Goal: Check status: Check status

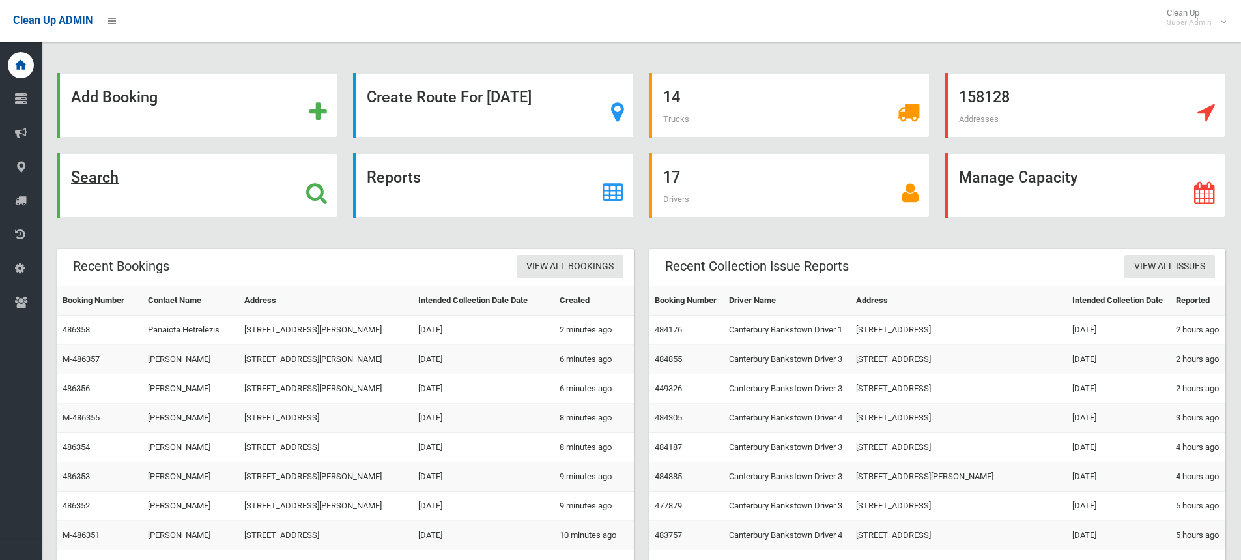
click at [318, 187] on icon at bounding box center [316, 193] width 21 height 22
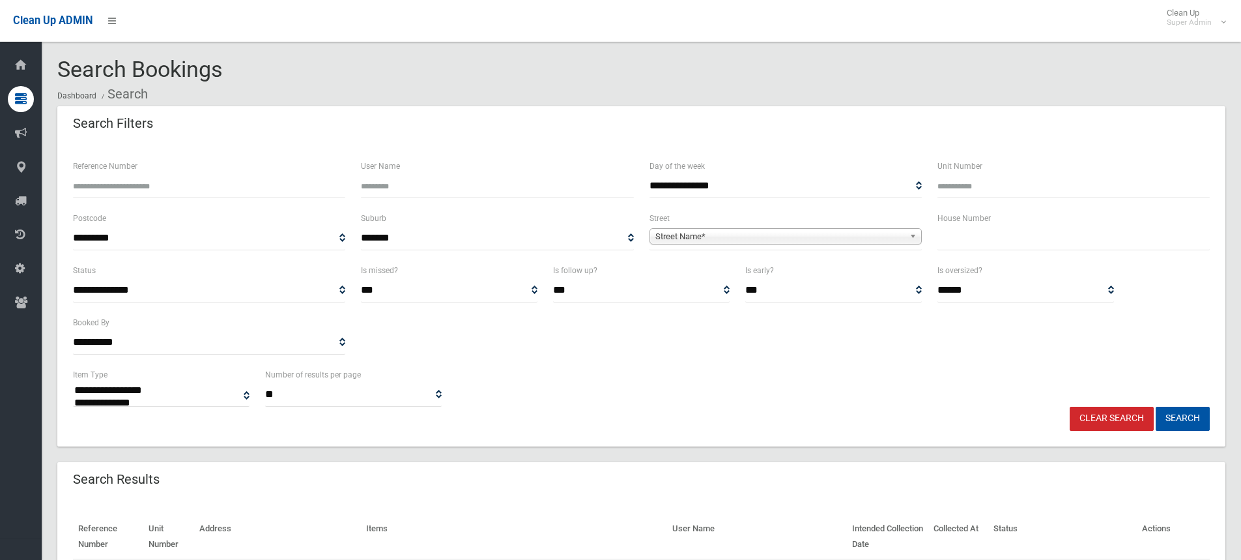
select select
click at [964, 242] on input "text" at bounding box center [1074, 238] width 272 height 24
type input "*"
click at [751, 235] on span "Street Name*" at bounding box center [780, 237] width 249 height 16
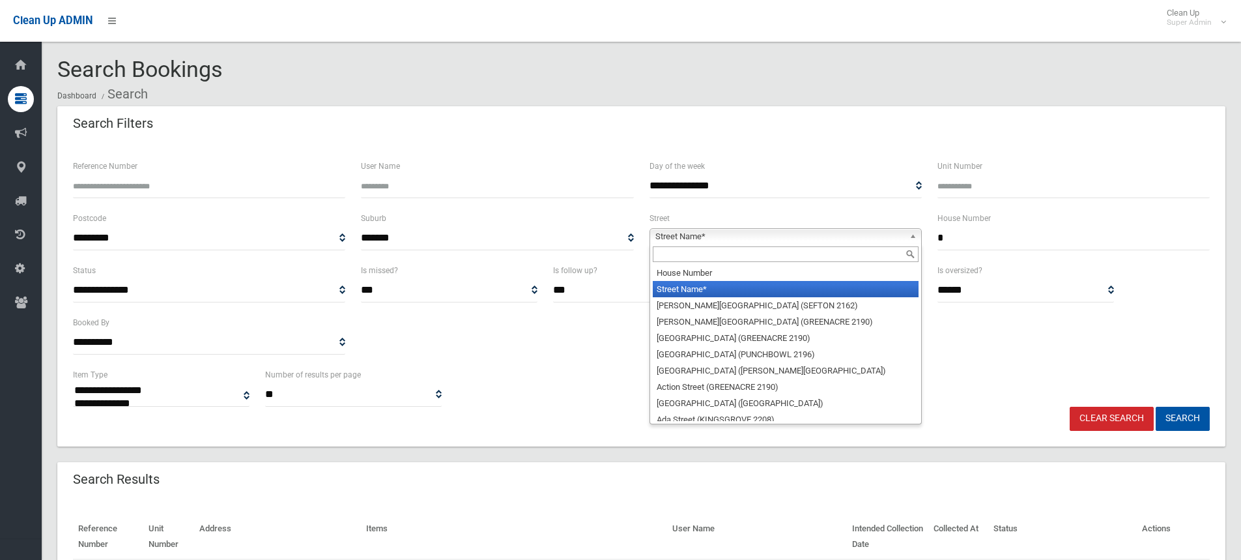
click at [693, 253] on input "text" at bounding box center [786, 254] width 266 height 16
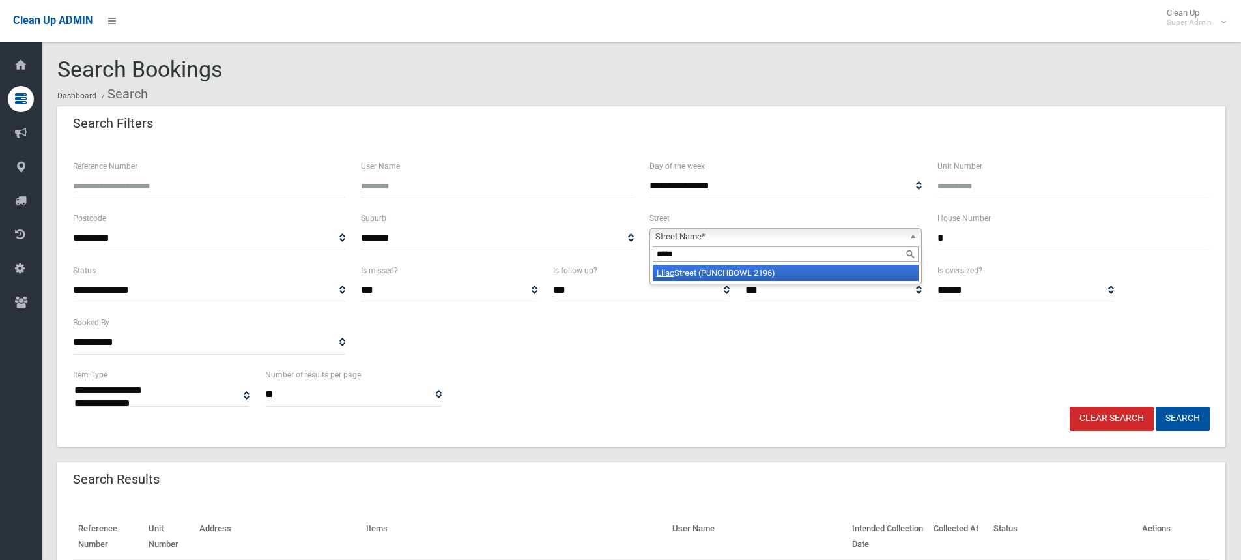
type input "*****"
click at [727, 274] on li "Lilac Street (PUNCHBOWL 2196)" at bounding box center [786, 273] width 266 height 16
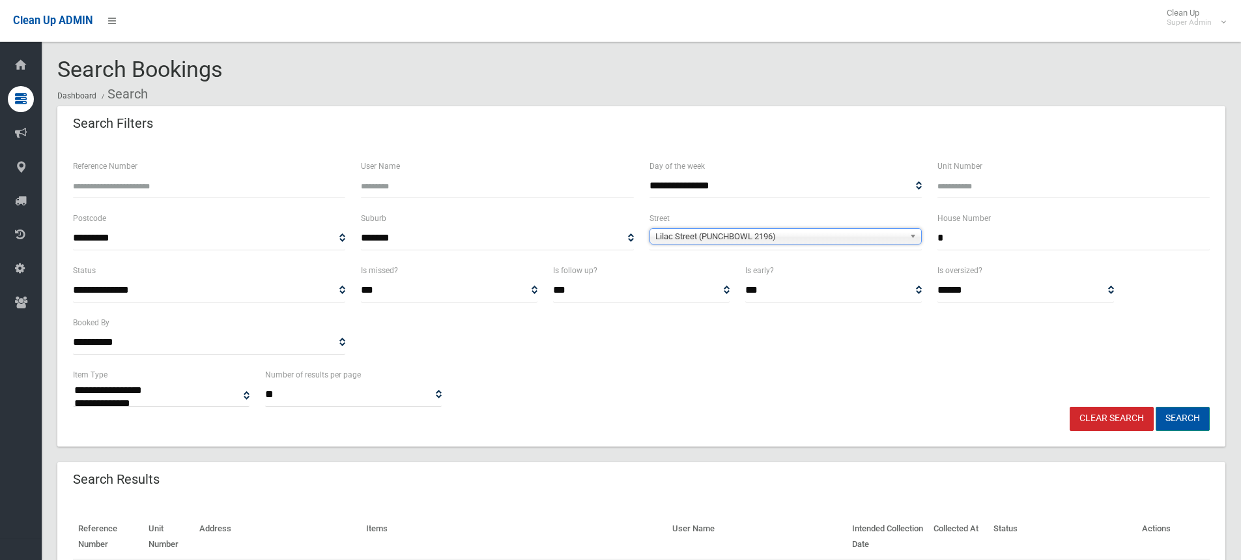
click at [1183, 418] on button "Search" at bounding box center [1183, 419] width 54 height 24
select select
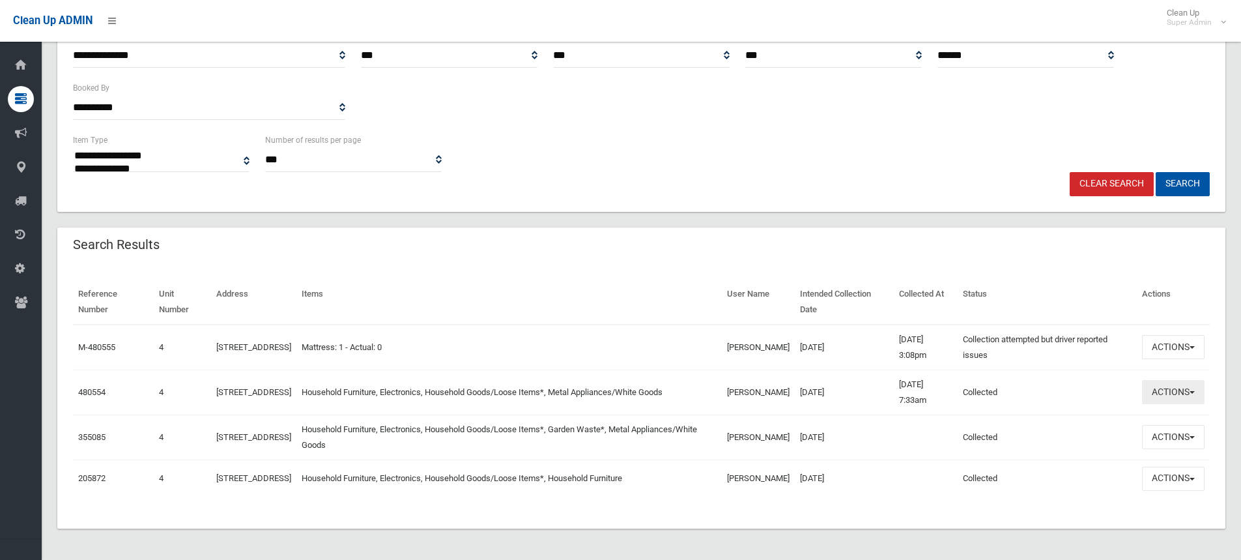
click at [1175, 382] on button "Actions" at bounding box center [1173, 392] width 63 height 24
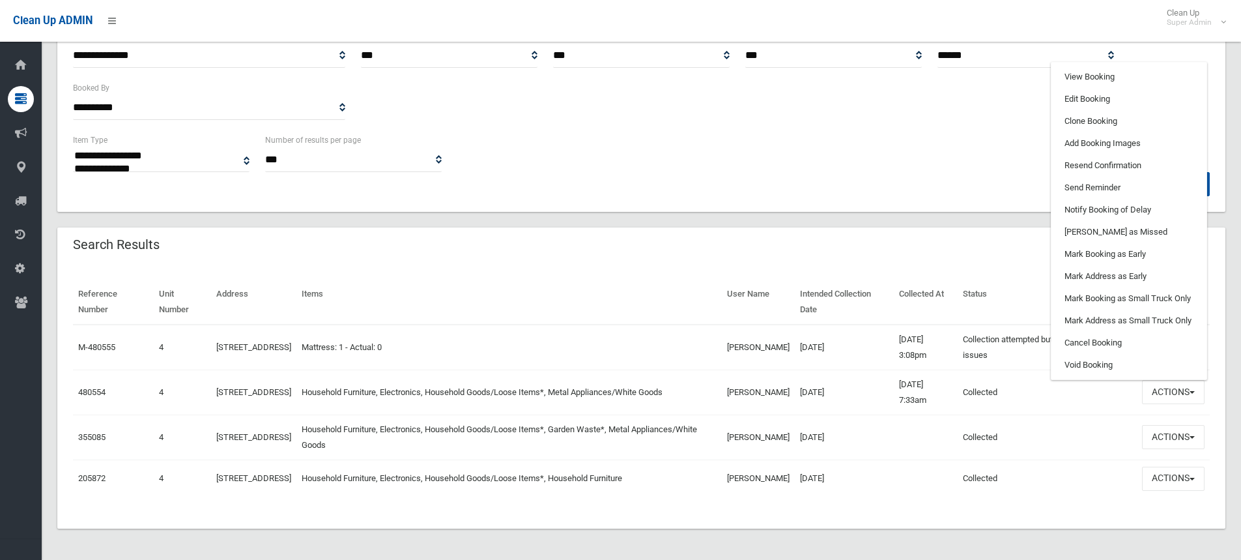
click at [837, 253] on div "Search Results" at bounding box center [641, 245] width 1168 height 36
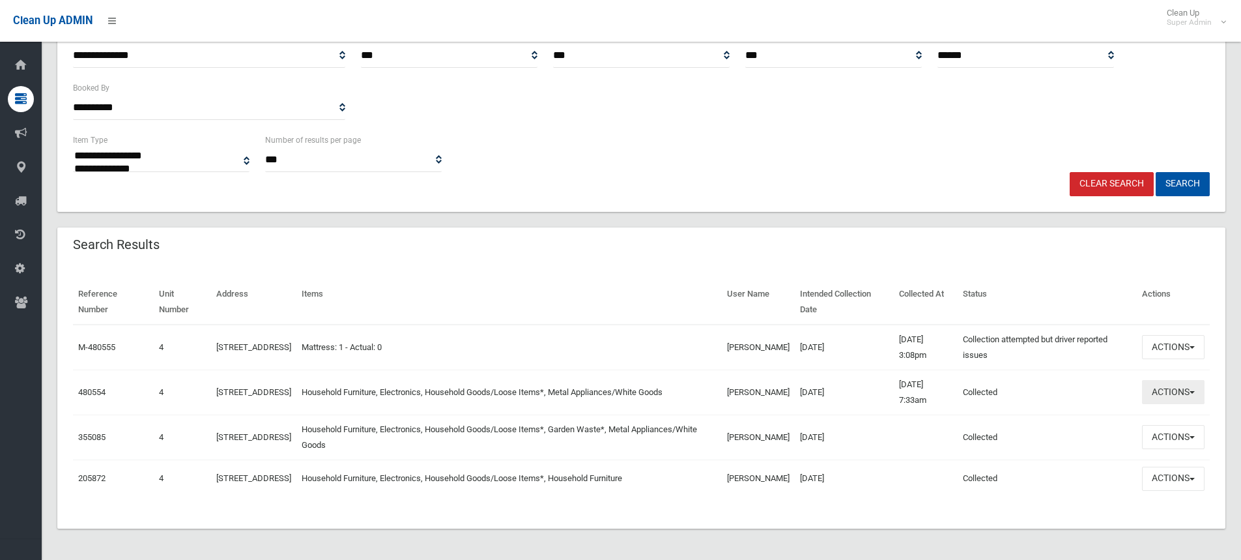
click at [1187, 384] on button "Actions" at bounding box center [1173, 392] width 63 height 24
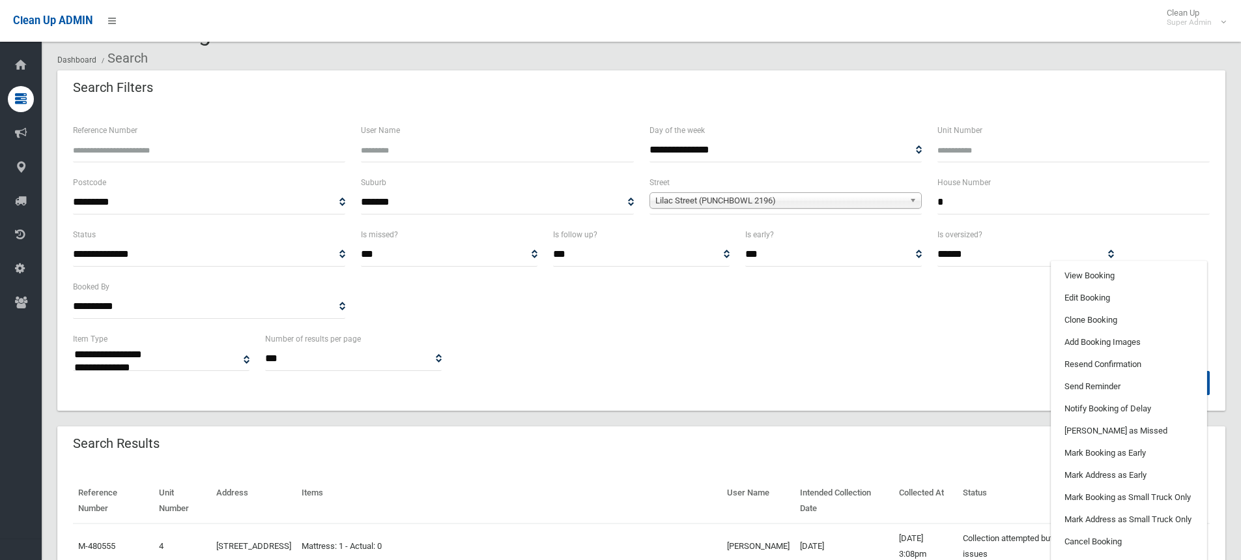
scroll to position [0, 0]
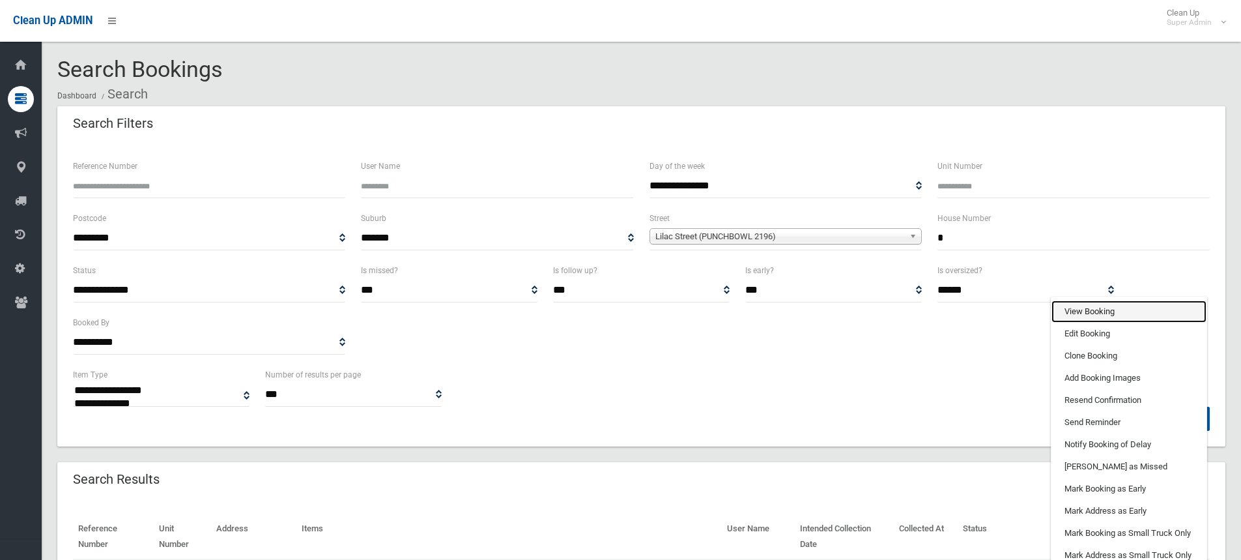
click at [1082, 315] on link "View Booking" at bounding box center [1129, 311] width 155 height 22
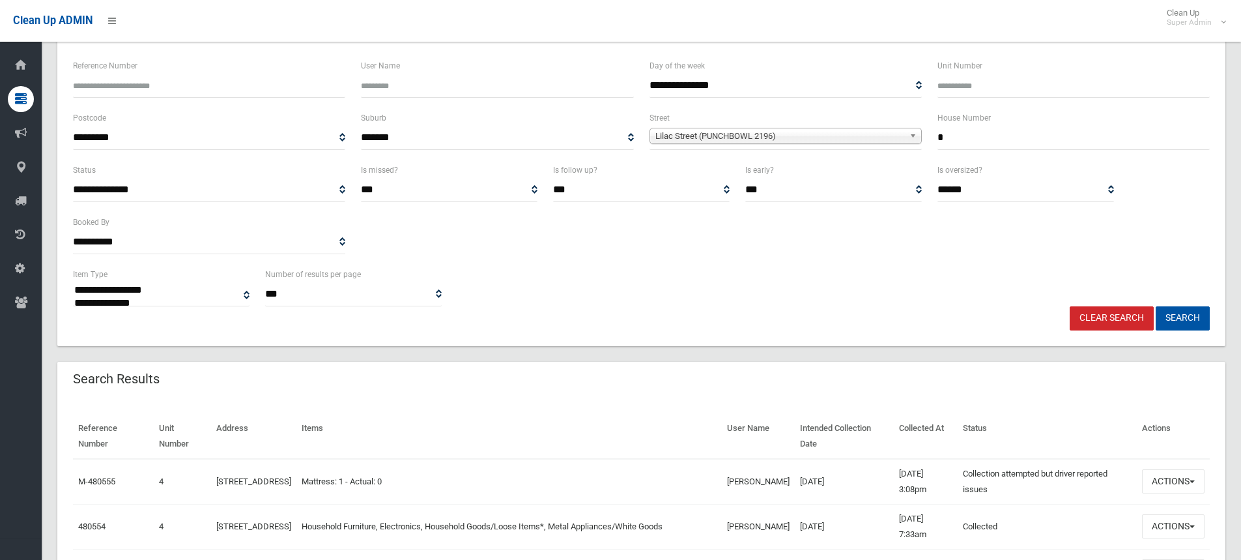
scroll to position [242, 0]
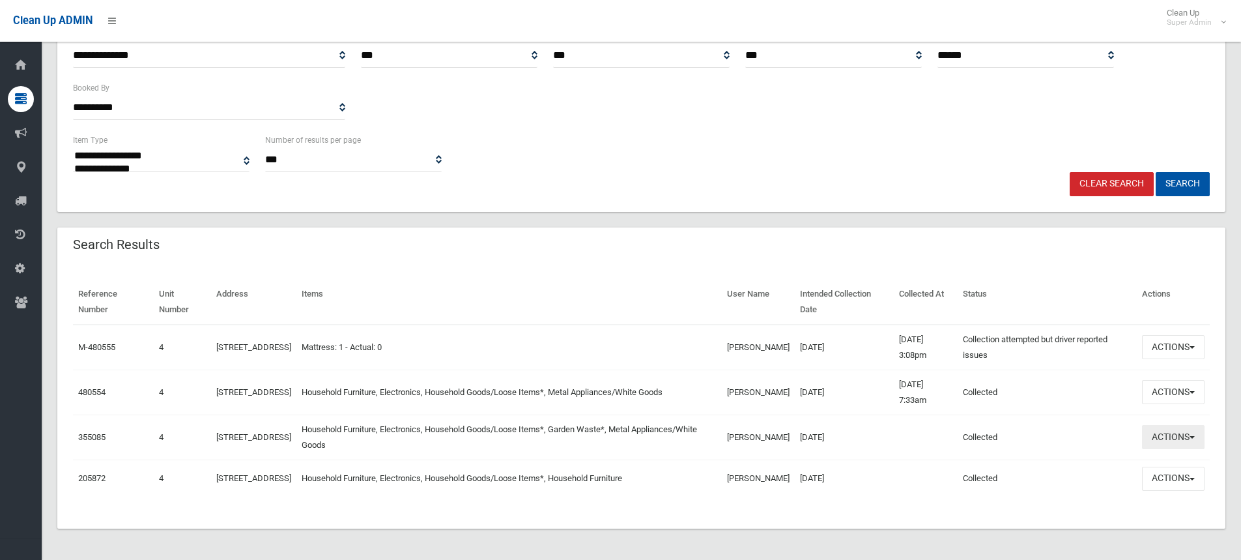
click at [1170, 425] on button "Actions" at bounding box center [1173, 437] width 63 height 24
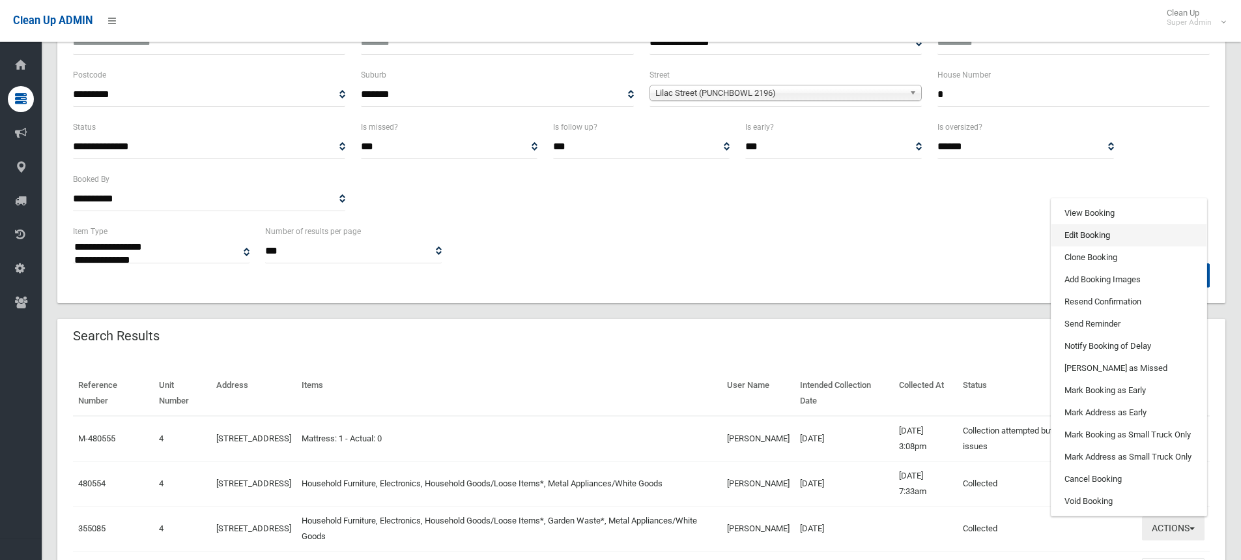
scroll to position [111, 0]
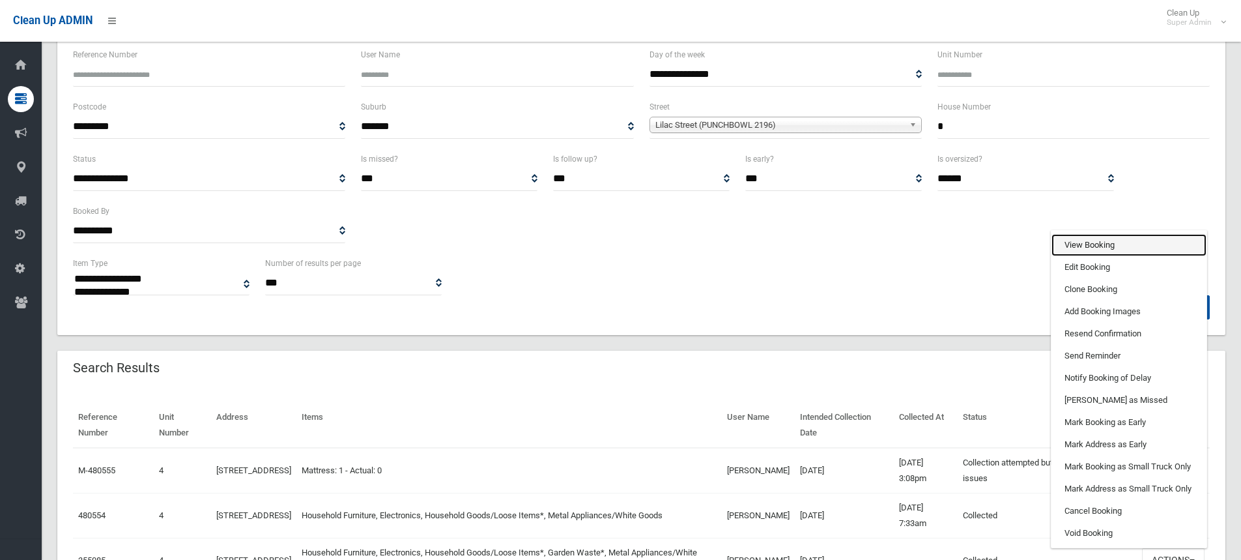
click at [1097, 246] on link "View Booking" at bounding box center [1129, 245] width 155 height 22
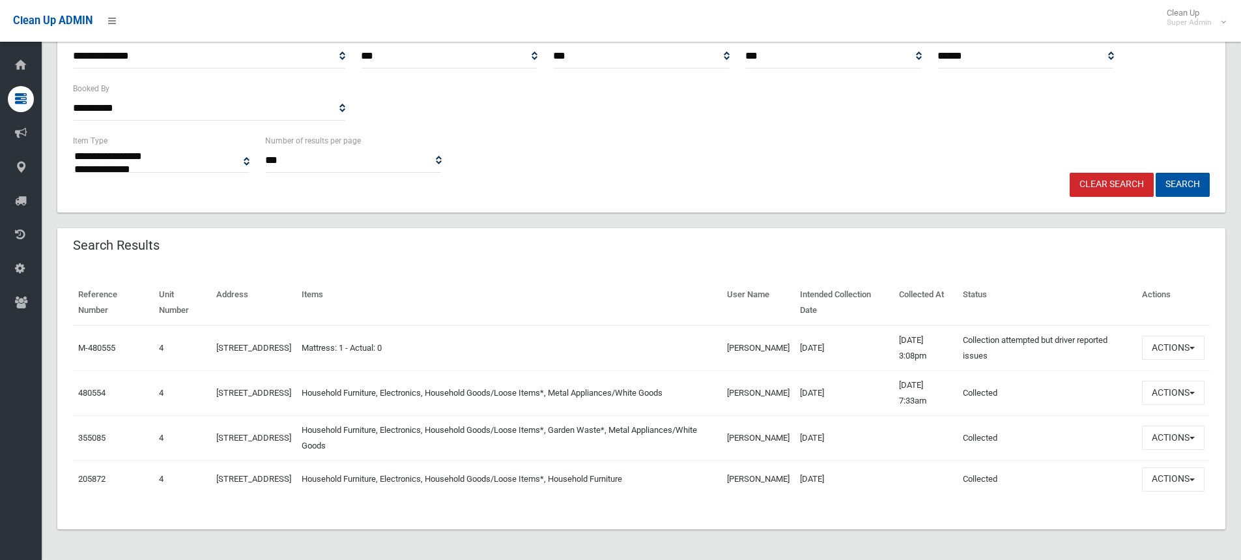
scroll to position [242, 0]
click at [1153, 336] on button "Actions" at bounding box center [1173, 347] width 63 height 24
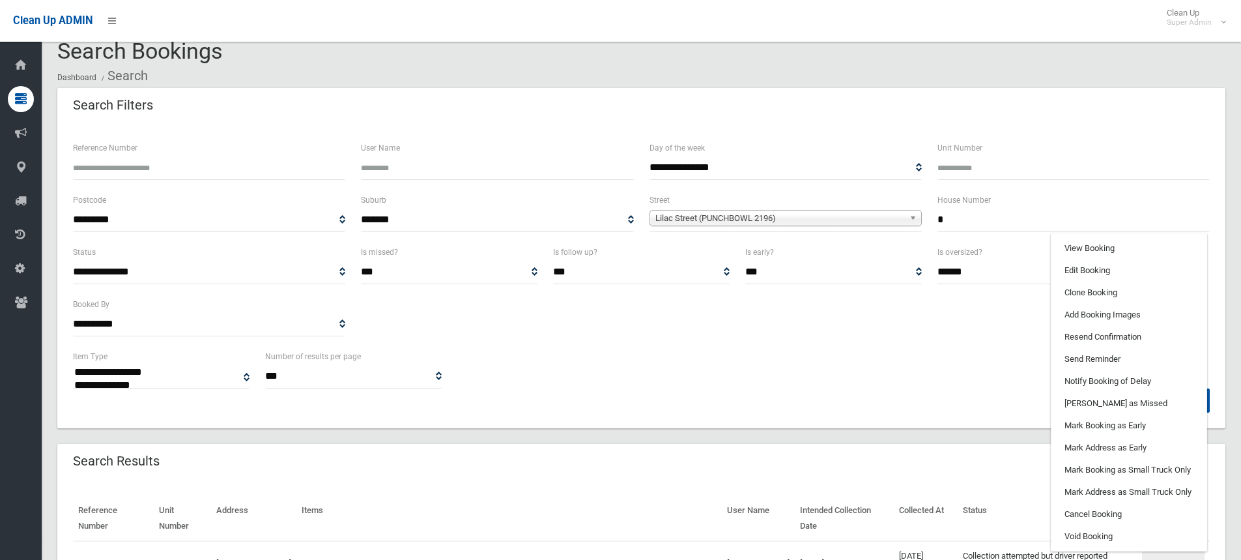
scroll to position [0, 0]
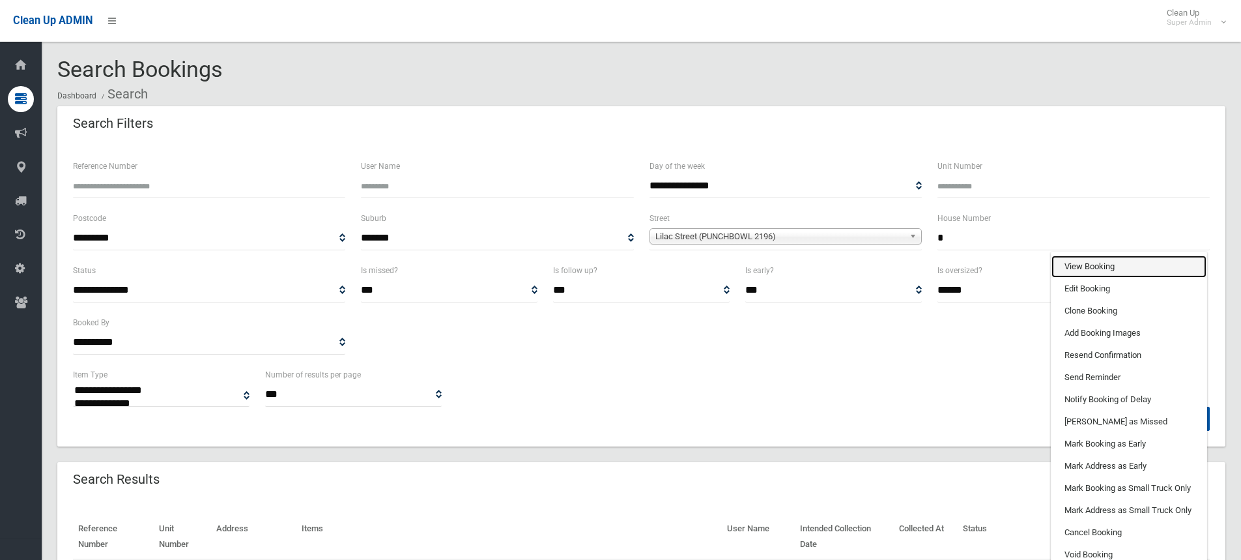
click at [1093, 263] on link "View Booking" at bounding box center [1129, 266] width 155 height 22
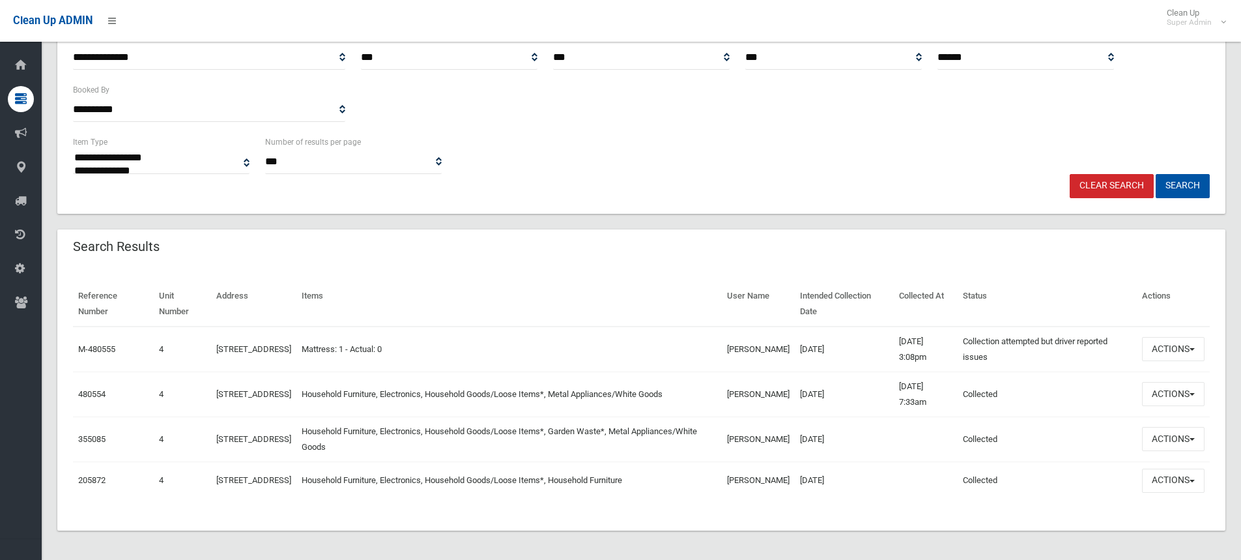
scroll to position [242, 0]
click at [1180, 380] on button "Actions" at bounding box center [1173, 392] width 63 height 24
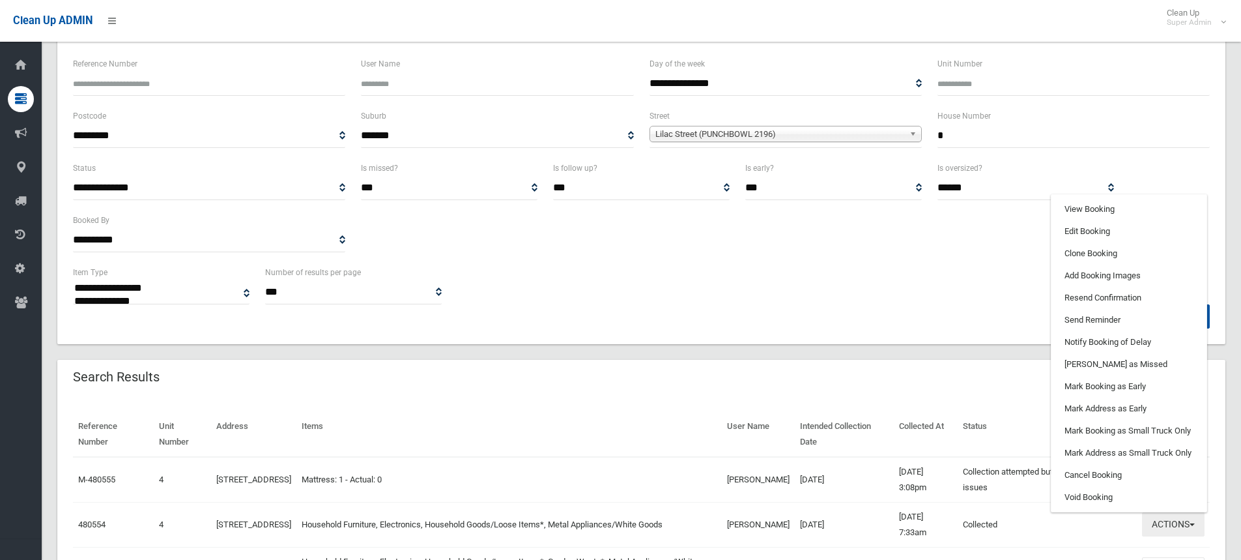
scroll to position [46, 0]
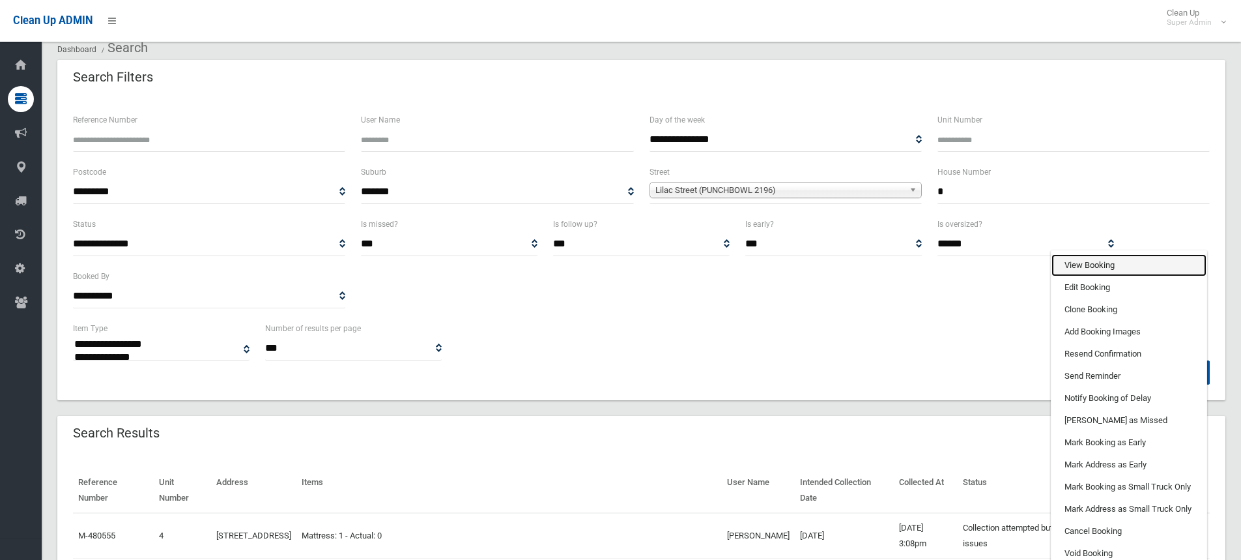
click at [1087, 270] on link "View Booking" at bounding box center [1129, 265] width 155 height 22
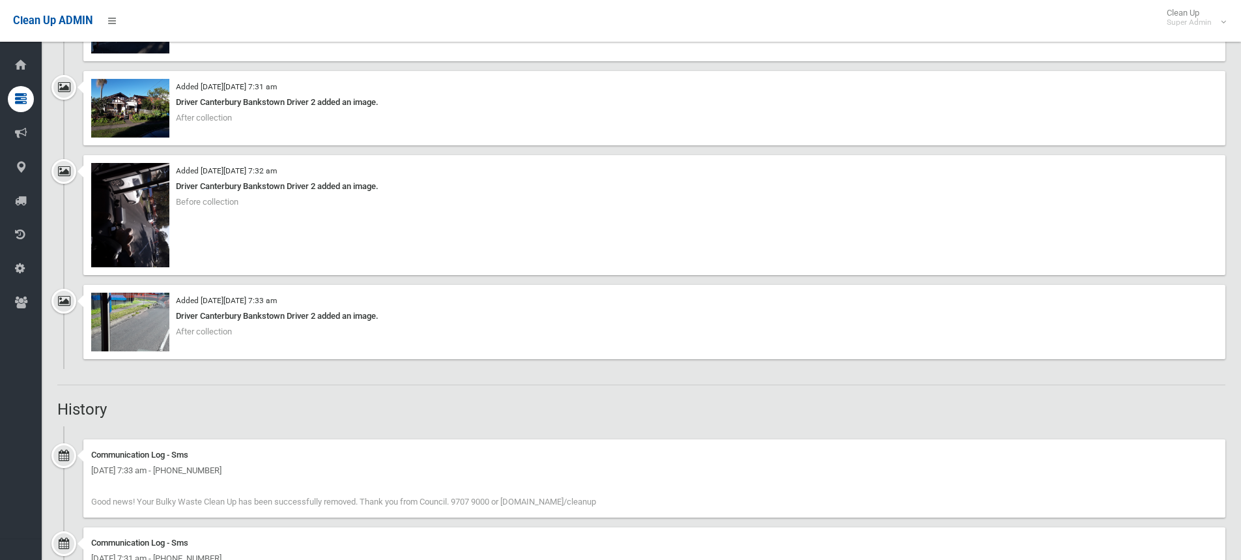
scroll to position [1045, 0]
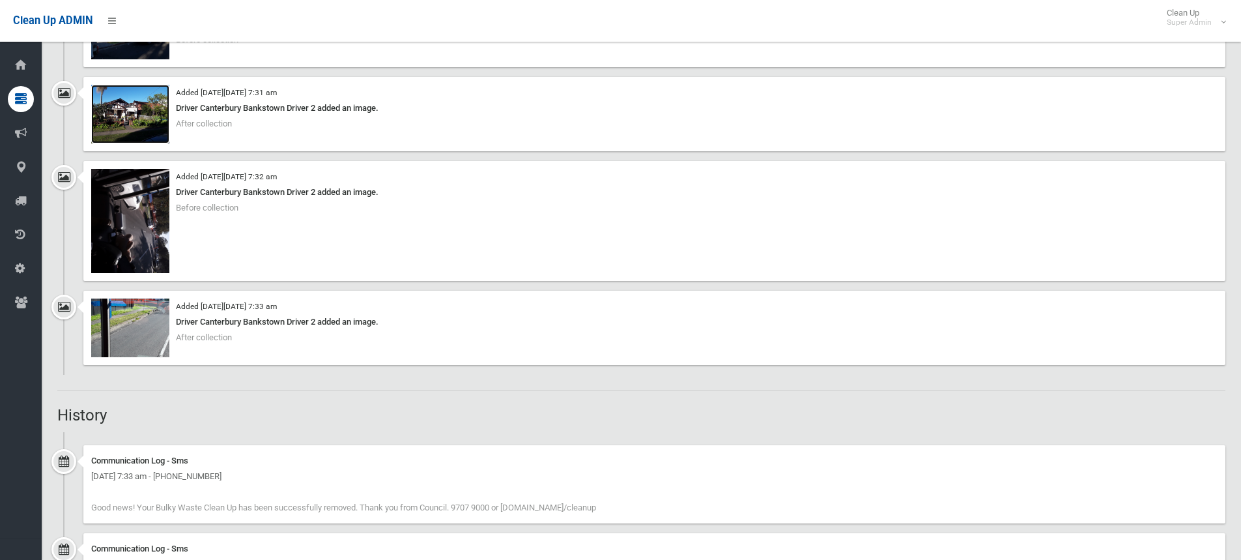
click at [120, 121] on img at bounding box center [130, 114] width 78 height 59
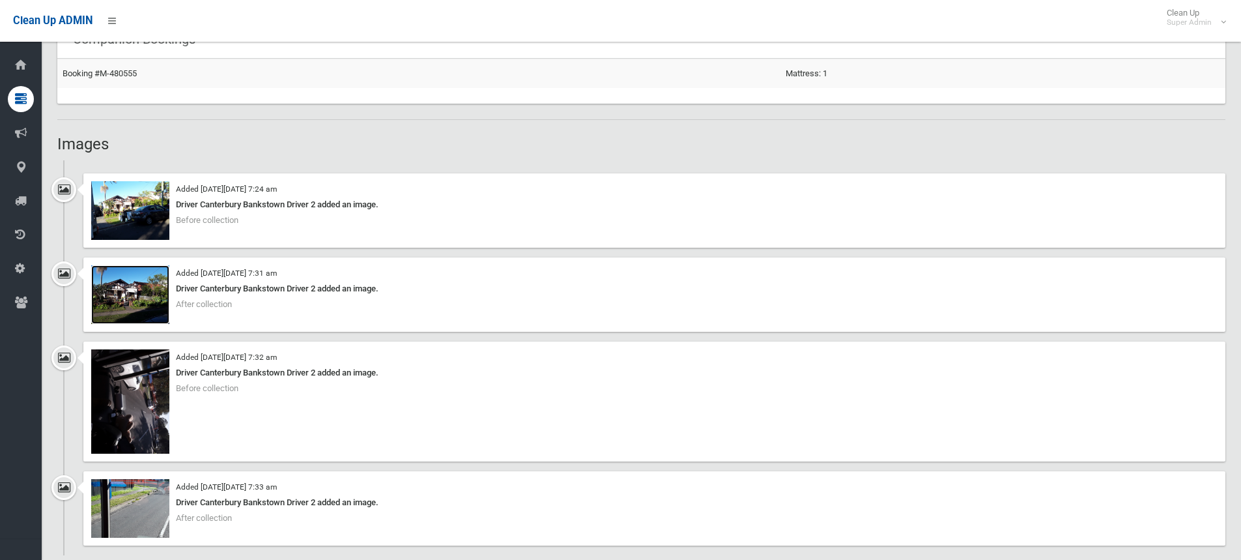
scroll to position [850, 0]
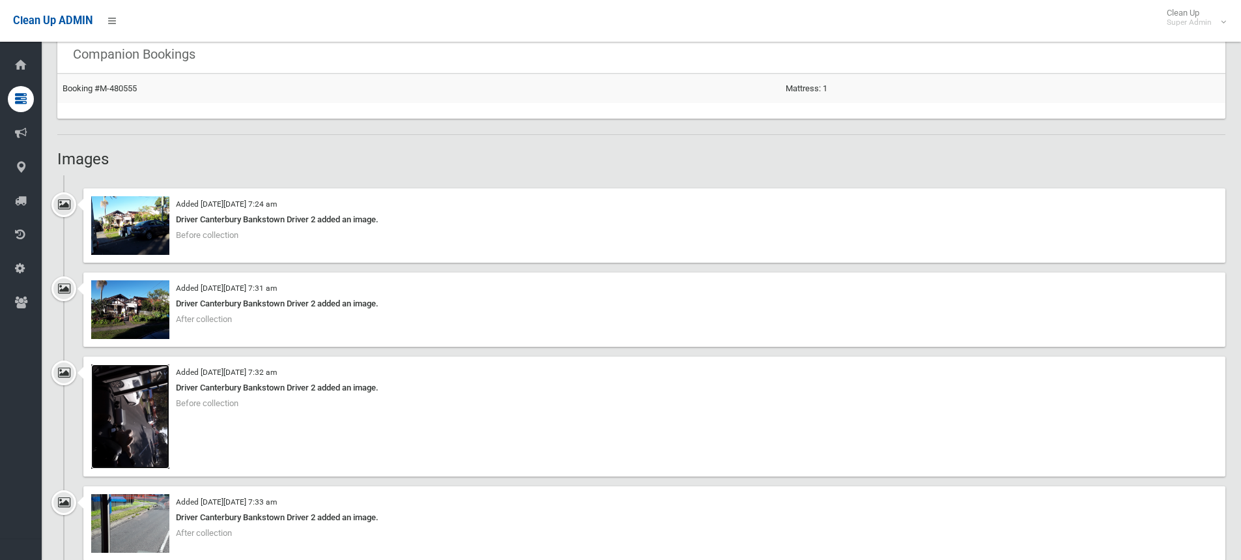
click at [137, 430] on img at bounding box center [130, 416] width 78 height 104
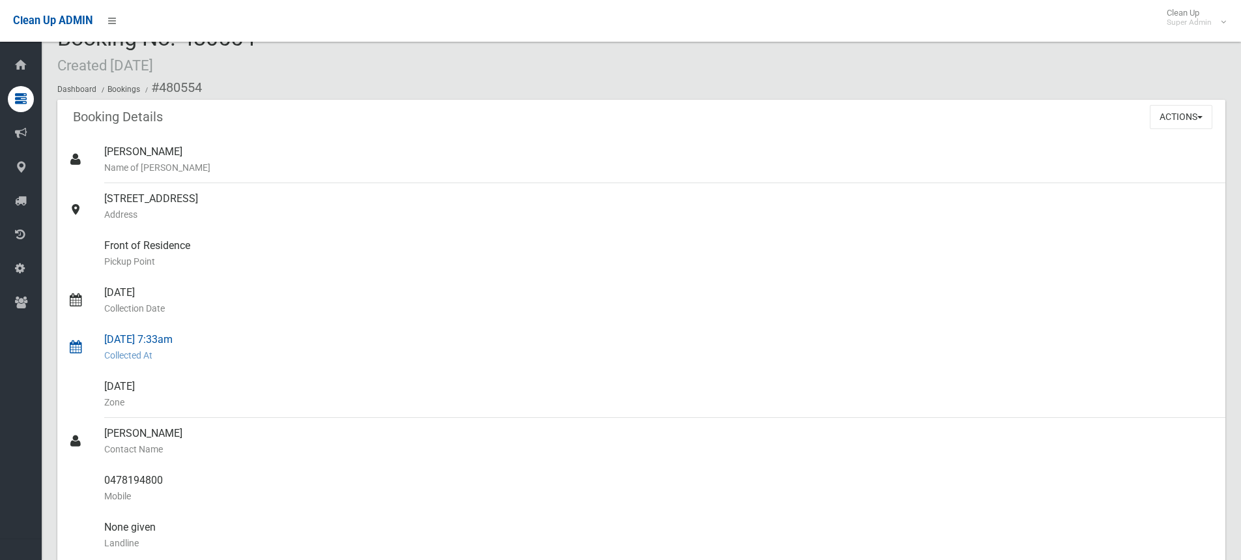
scroll to position [0, 0]
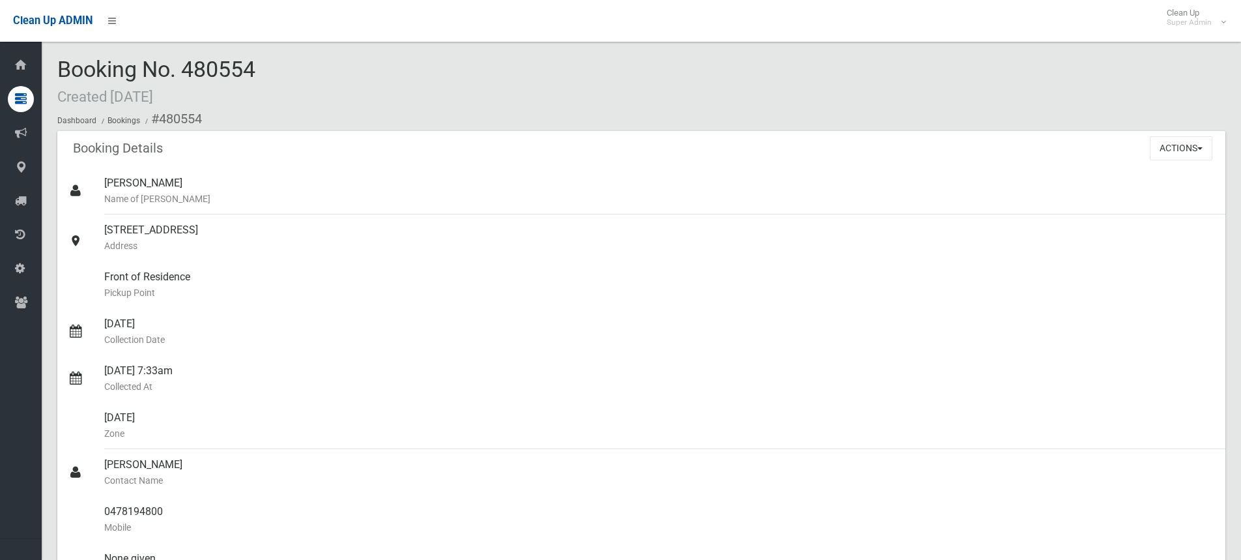
click at [315, 79] on div "Booking No. 480554 Created 22/08/2025 Dashboard Bookings #480554" at bounding box center [641, 94] width 1168 height 74
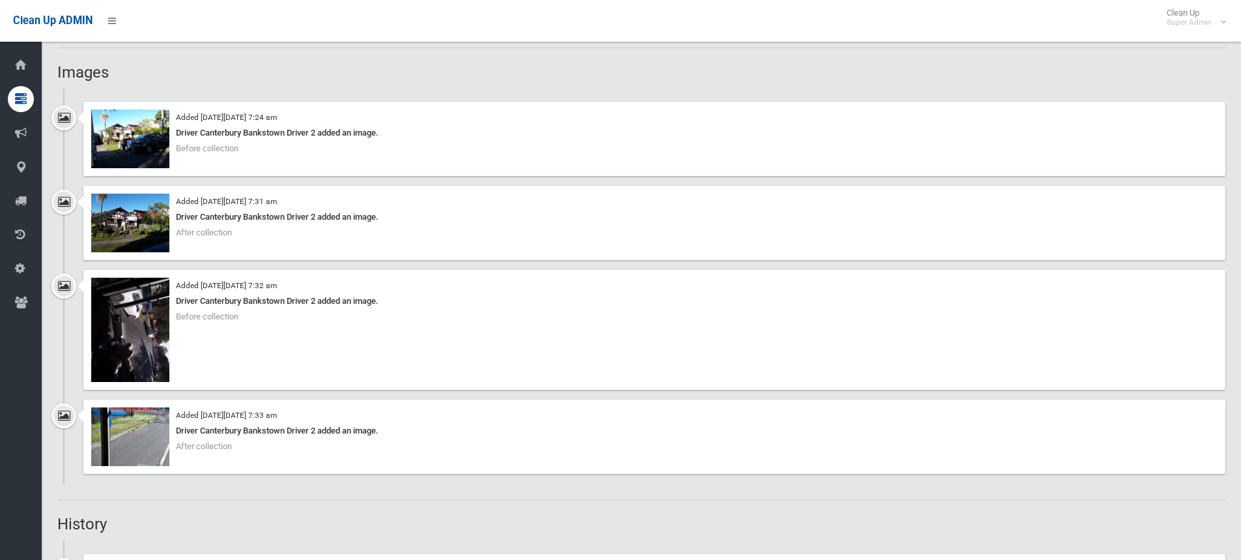
scroll to position [912, 0]
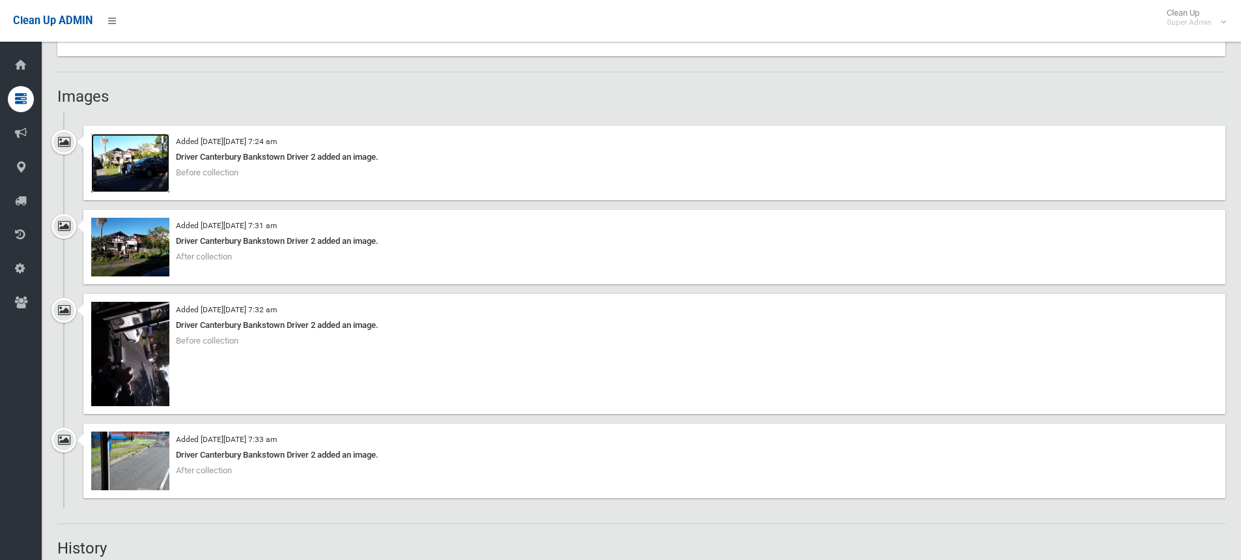
click at [116, 171] on img at bounding box center [130, 163] width 78 height 59
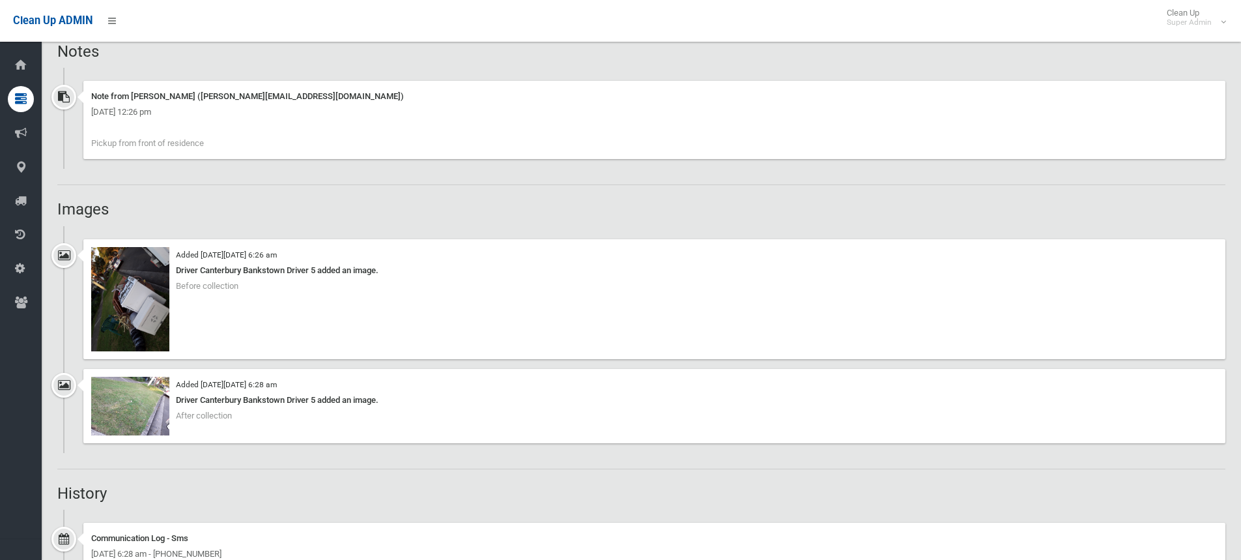
scroll to position [782, 0]
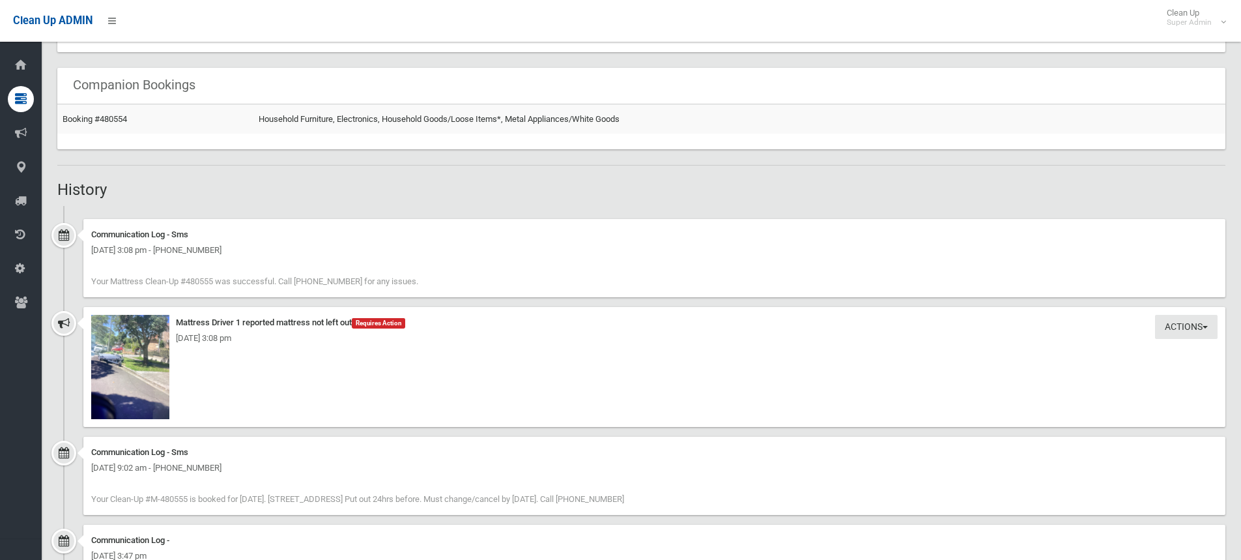
scroll to position [847, 0]
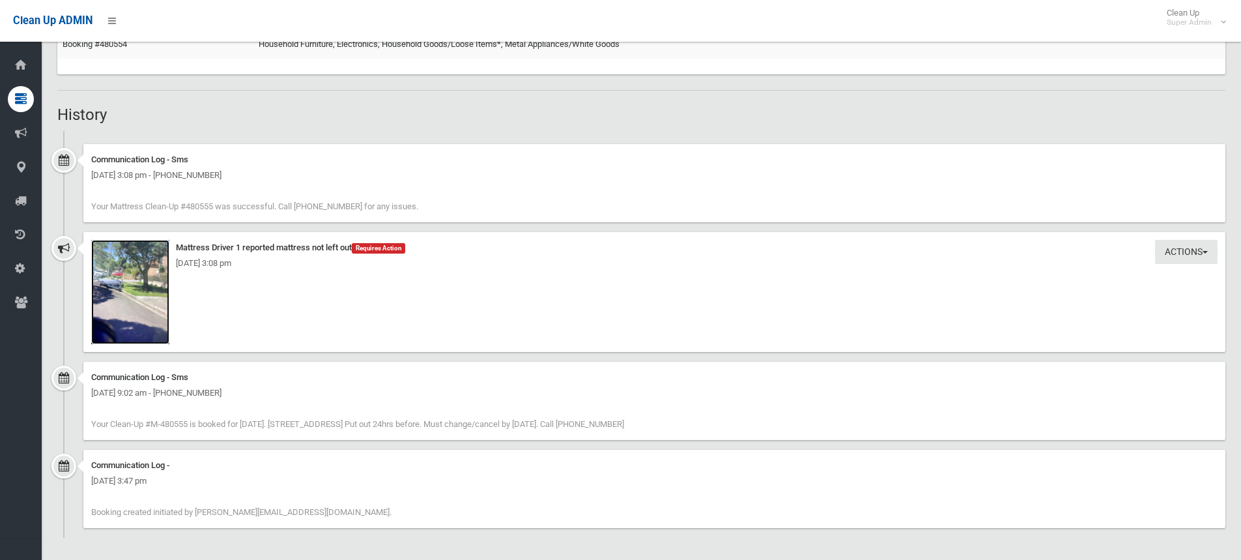
click at [121, 291] on img at bounding box center [130, 292] width 78 height 104
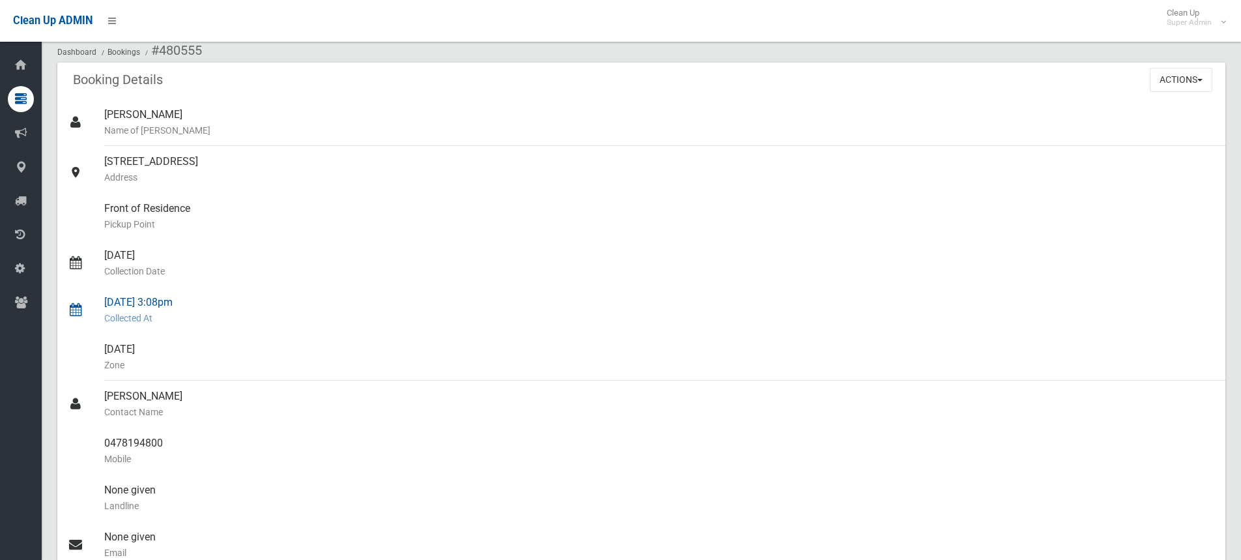
scroll to position [0, 0]
